Goal: Obtain resource: Obtain resource

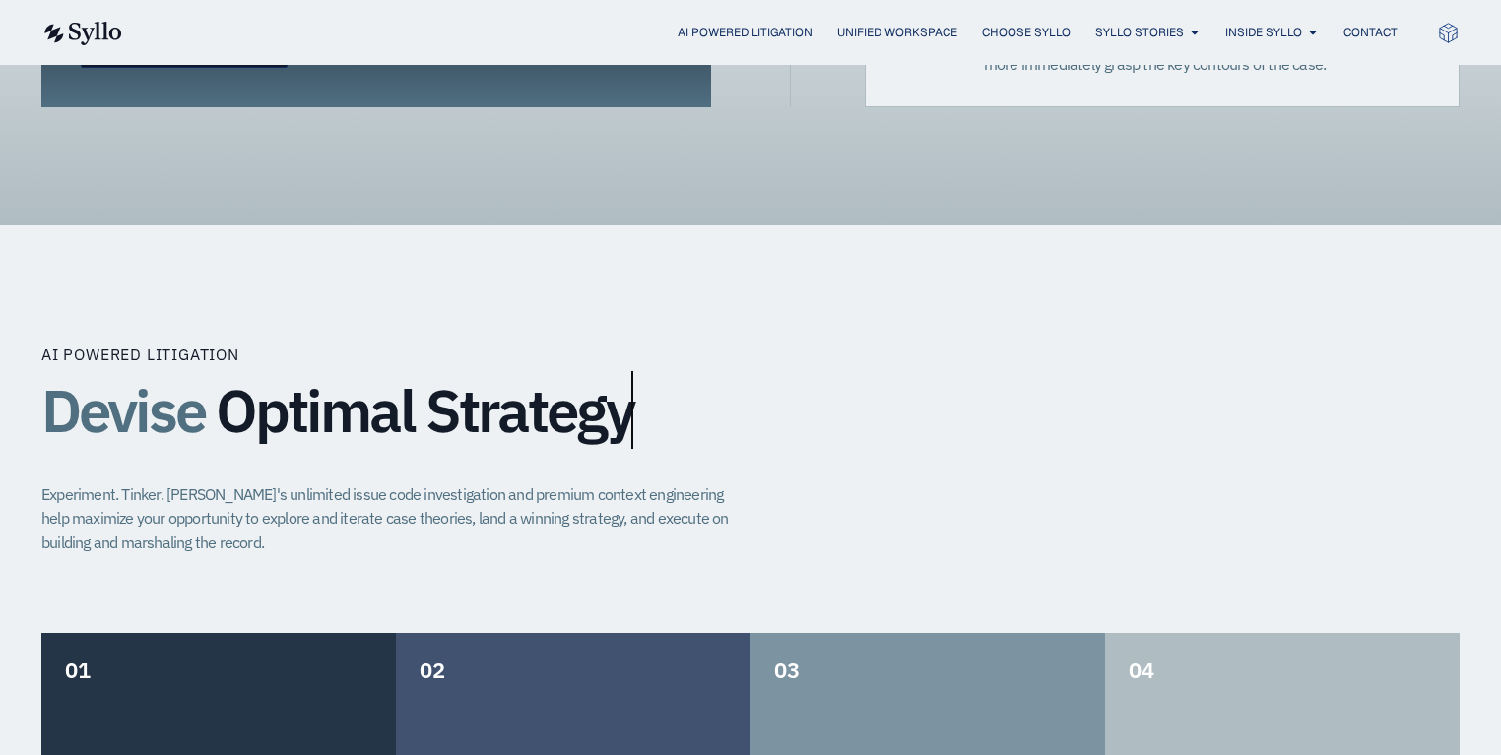
scroll to position [1182, 0]
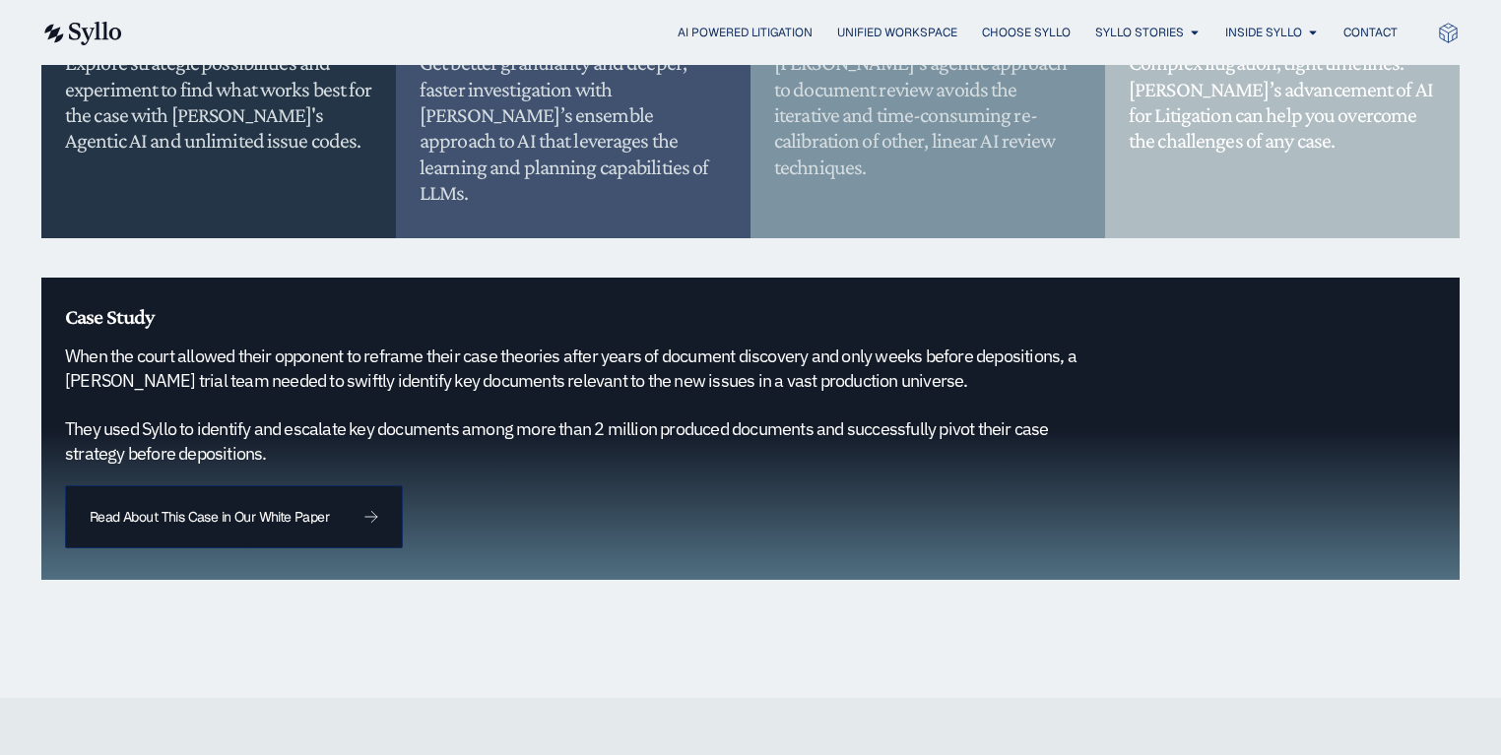
scroll to position [1926, 0]
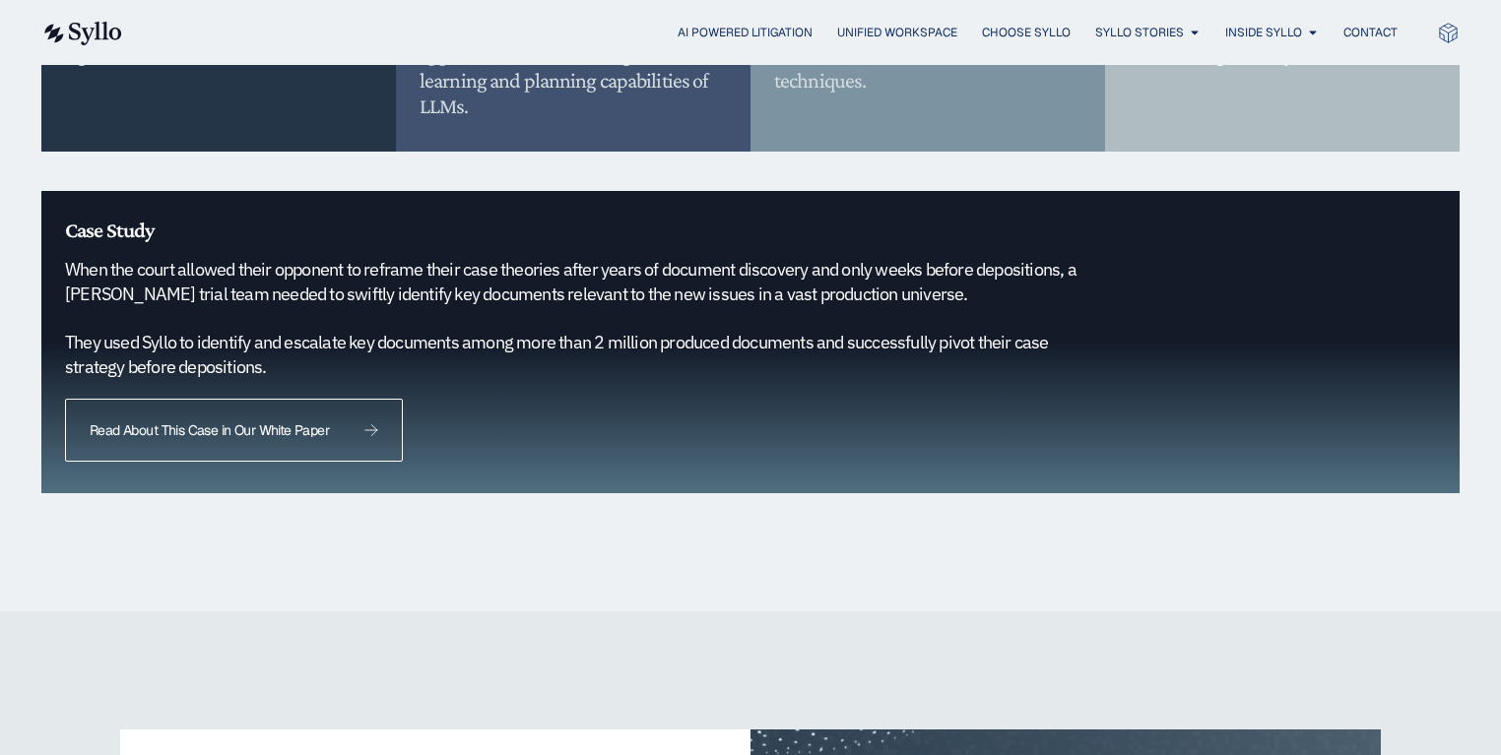
click at [351, 423] on span "Read About This Case in Our White Paper" at bounding box center [234, 430] width 288 height 14
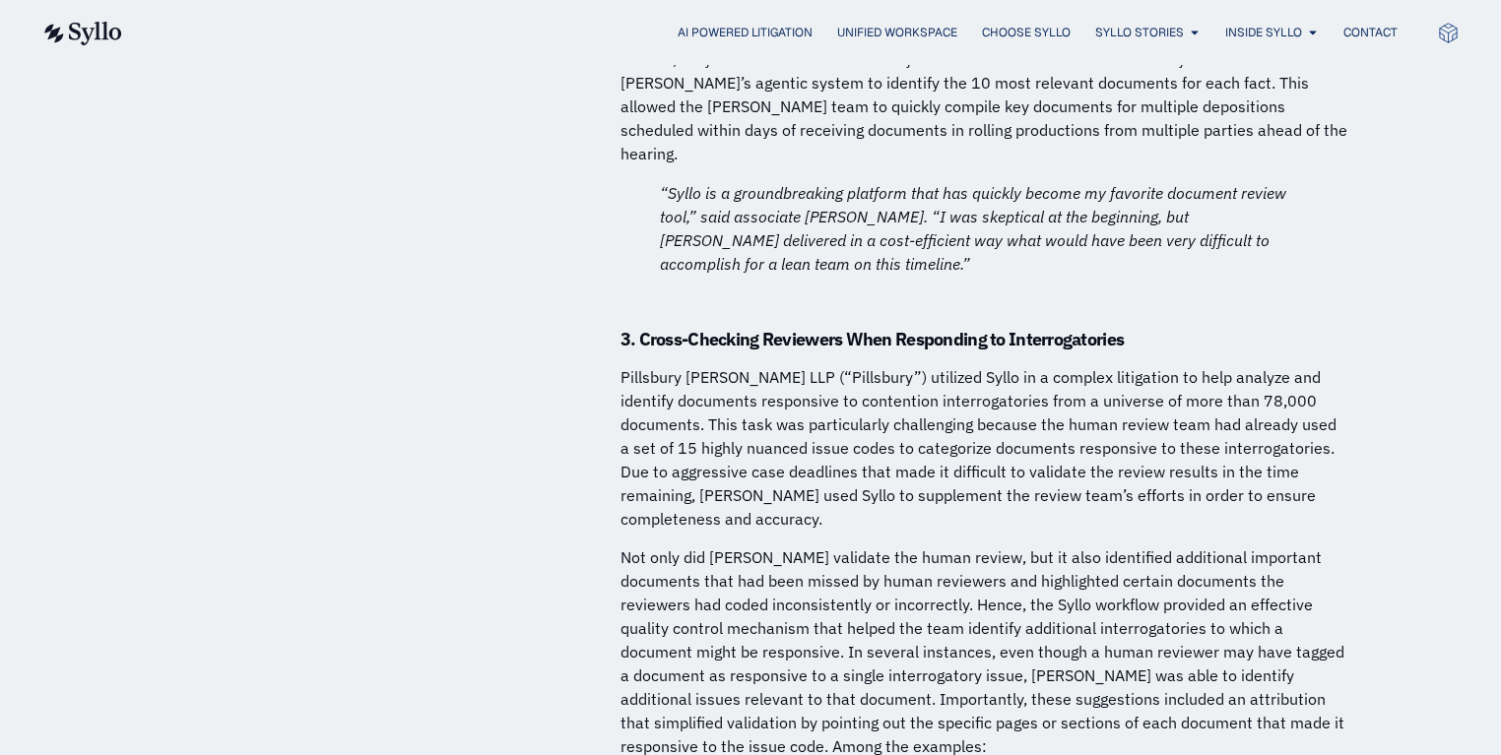
scroll to position [13032, 0]
